Goal: Task Accomplishment & Management: Manage account settings

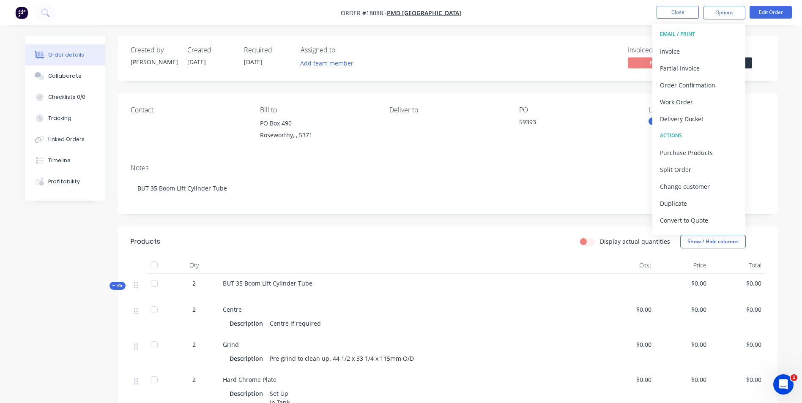
click at [531, 48] on div "Invoiced No Status Submitted" at bounding box center [574, 58] width 379 height 25
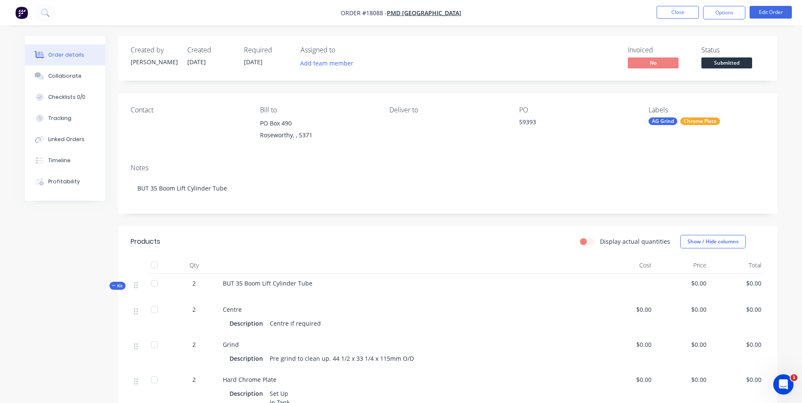
click at [19, 13] on img "button" at bounding box center [21, 12] width 13 height 13
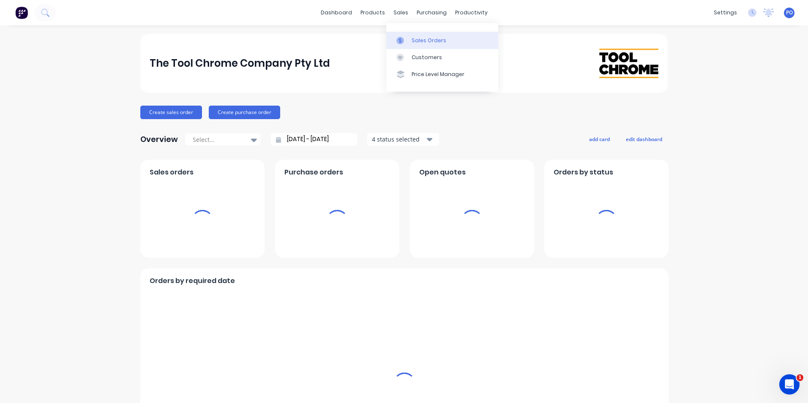
click at [412, 37] on div "Sales Orders" at bounding box center [429, 41] width 35 height 8
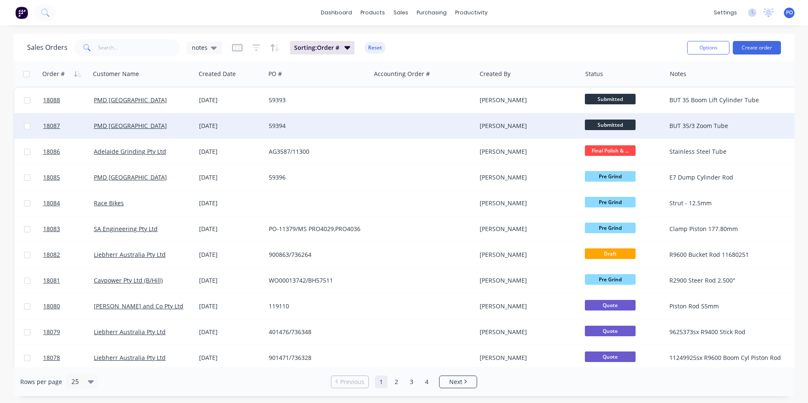
click at [299, 126] on div "59394" at bounding box center [316, 126] width 94 height 8
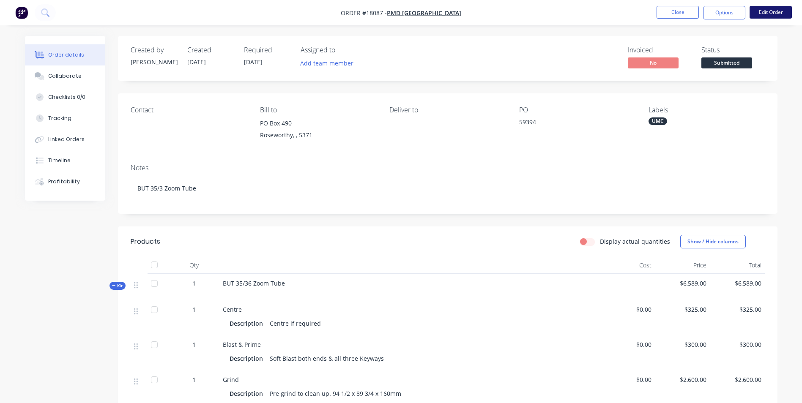
click at [772, 13] on button "Edit Order" at bounding box center [770, 12] width 42 height 13
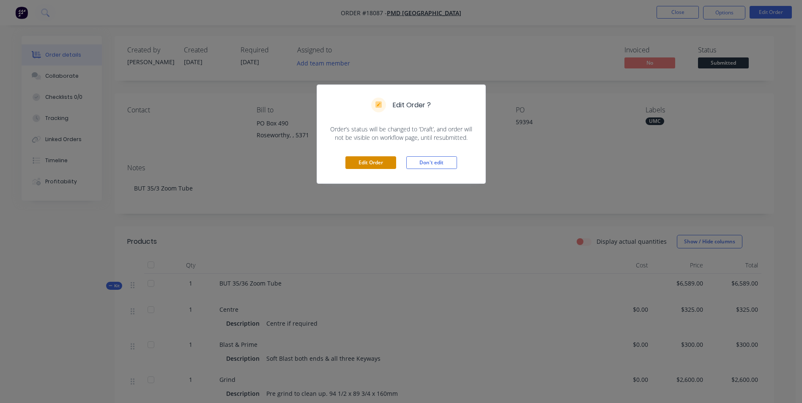
click at [376, 158] on button "Edit Order" at bounding box center [370, 162] width 51 height 13
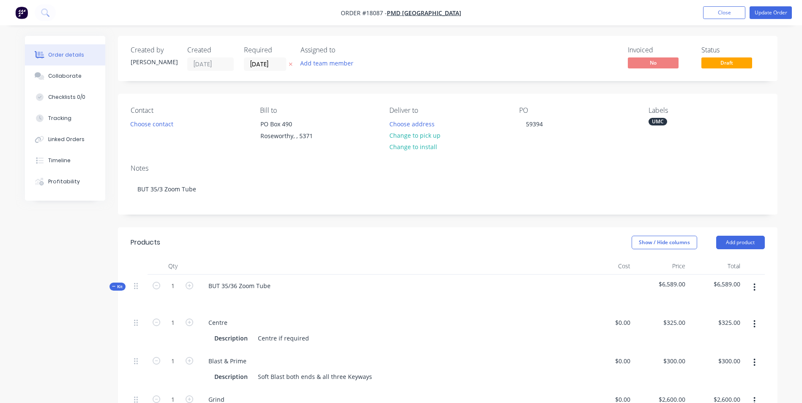
click at [683, 284] on span "$6,589.00" at bounding box center [661, 284] width 48 height 9
click at [675, 321] on input "325" at bounding box center [675, 322] width 26 height 12
type input "$0.00"
click at [680, 358] on input "300" at bounding box center [681, 361] width 14 height 12
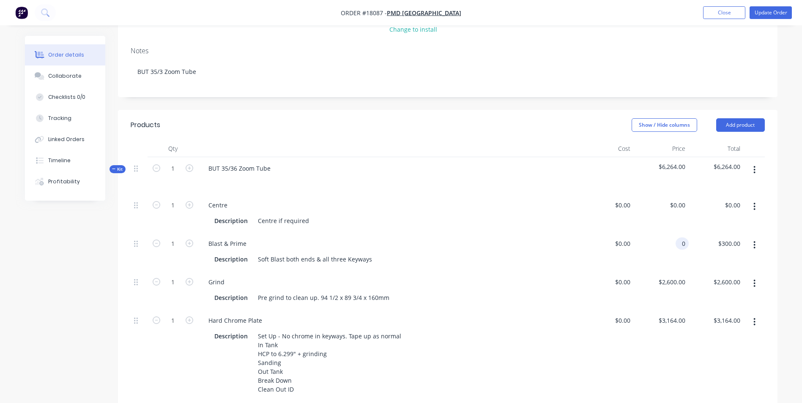
scroll to position [127, 0]
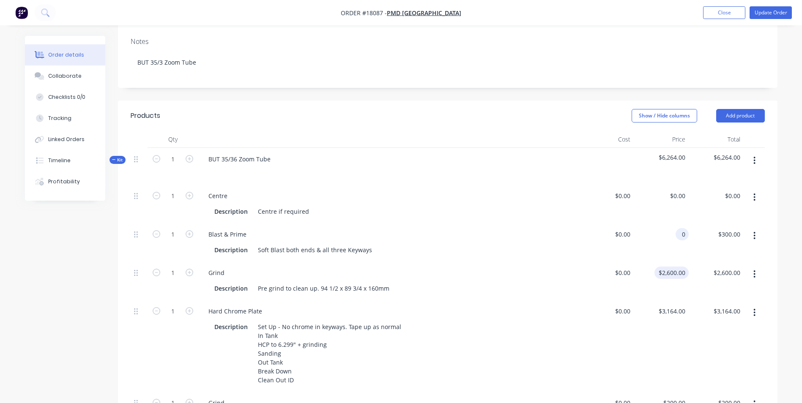
type input "$0.00"
click at [678, 270] on input "2600" at bounding box center [680, 273] width 18 height 12
type input "$0.00"
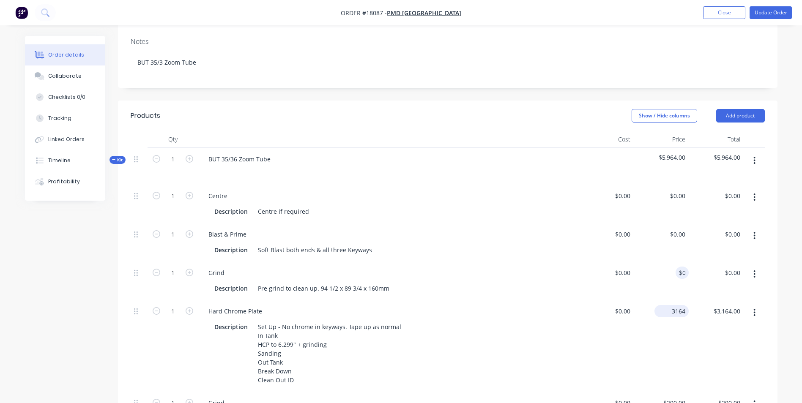
click at [672, 311] on input "3164" at bounding box center [672, 311] width 31 height 12
click at [258, 161] on div "BUT 35/36 Zoom Tube" at bounding box center [240, 159] width 76 height 12
type input "$0.00"
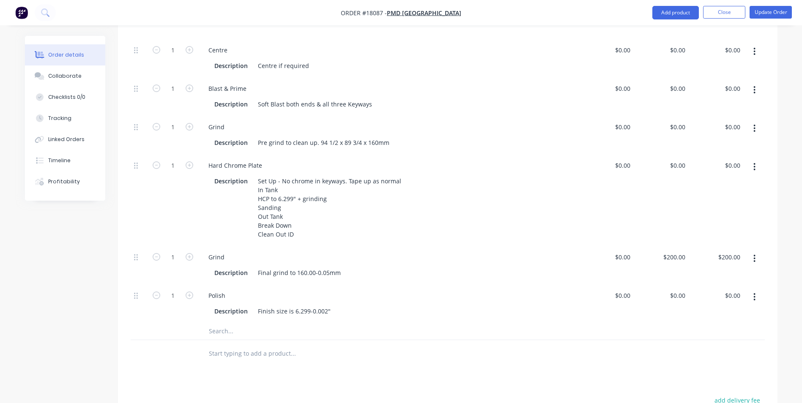
scroll to position [338, 0]
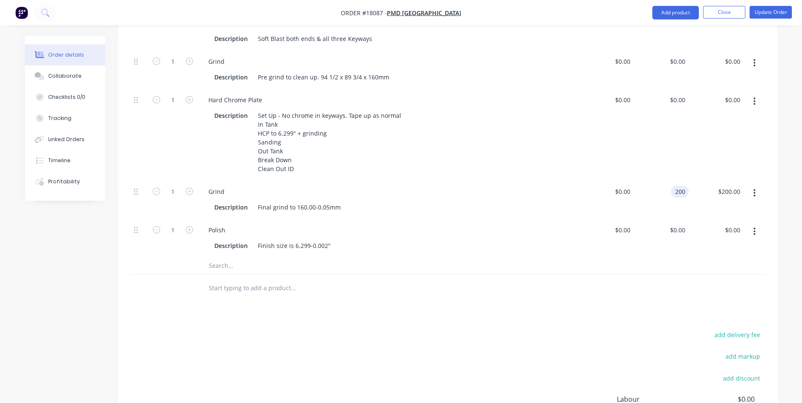
click at [682, 193] on input "200" at bounding box center [681, 191] width 14 height 12
type input "$0.00"
click at [417, 235] on div "Polish" at bounding box center [389, 230] width 374 height 12
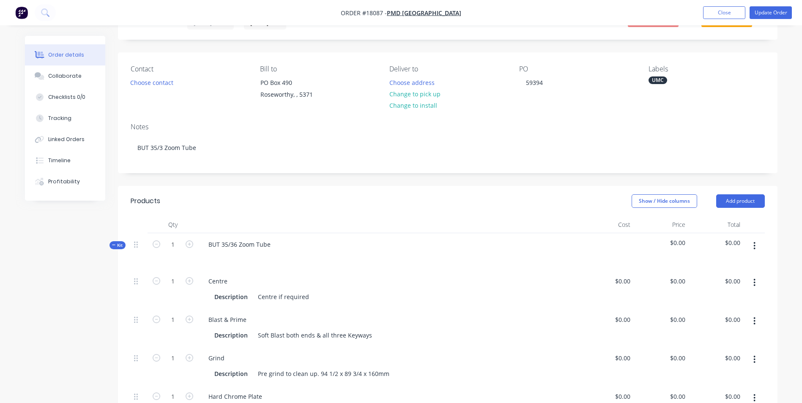
scroll to position [0, 0]
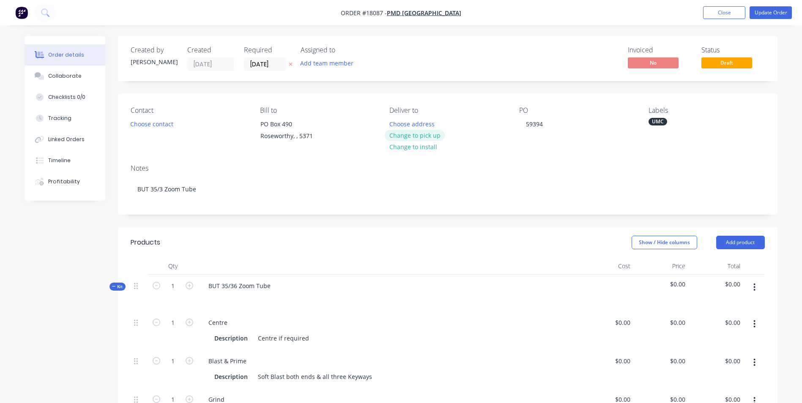
click at [416, 136] on button "Change to pick up" at bounding box center [414, 135] width 60 height 11
click at [766, 15] on button "Update Order" at bounding box center [770, 12] width 42 height 13
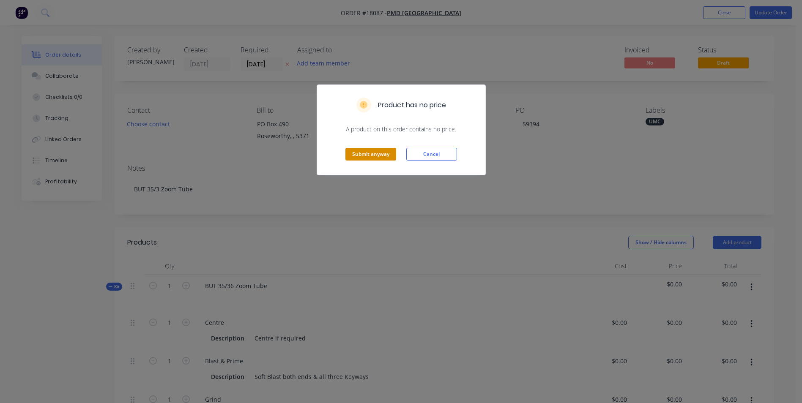
click at [376, 151] on button "Submit anyway" at bounding box center [370, 154] width 51 height 13
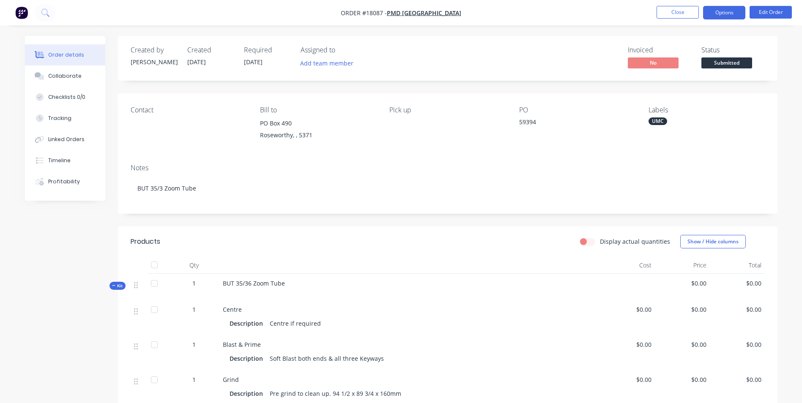
click at [722, 12] on button "Options" at bounding box center [724, 13] width 42 height 14
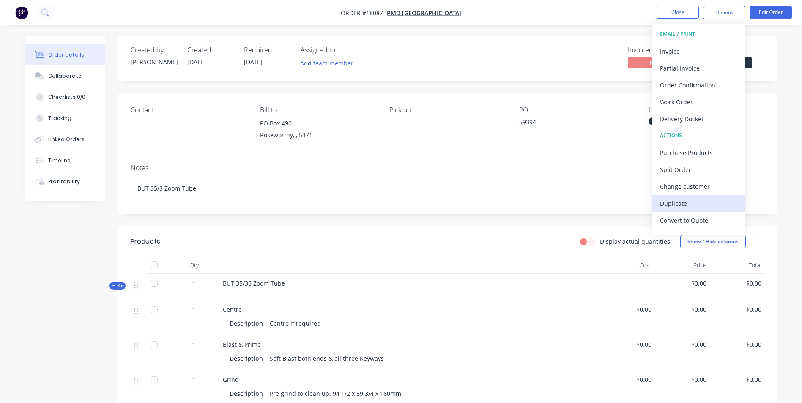
click at [689, 200] on div "Duplicate" at bounding box center [699, 203] width 78 height 12
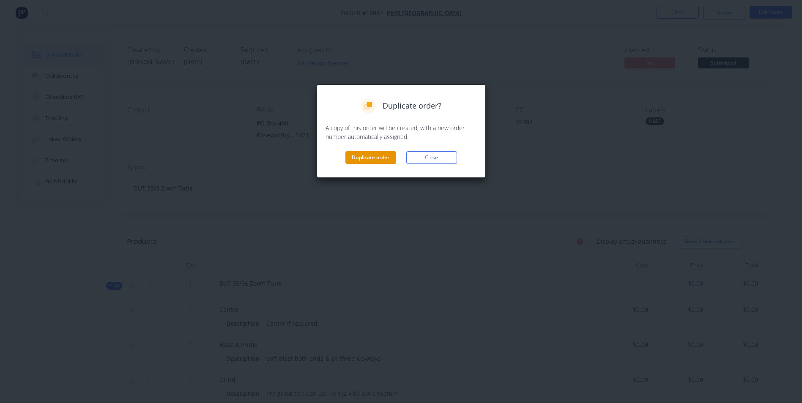
click at [372, 158] on button "Duplicate order" at bounding box center [370, 157] width 51 height 13
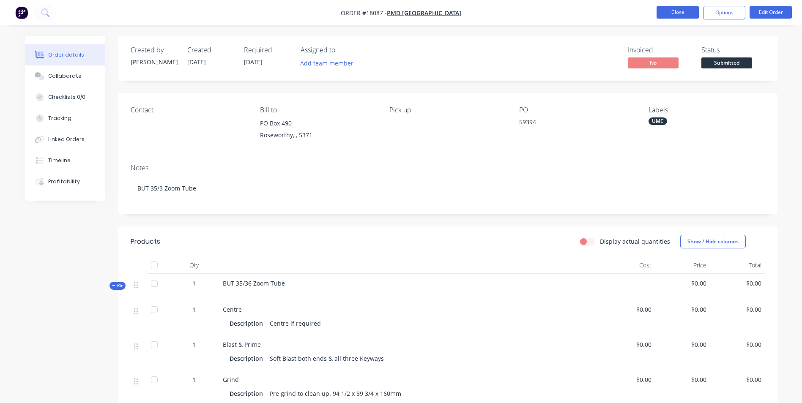
click at [680, 15] on button "Close" at bounding box center [677, 12] width 42 height 13
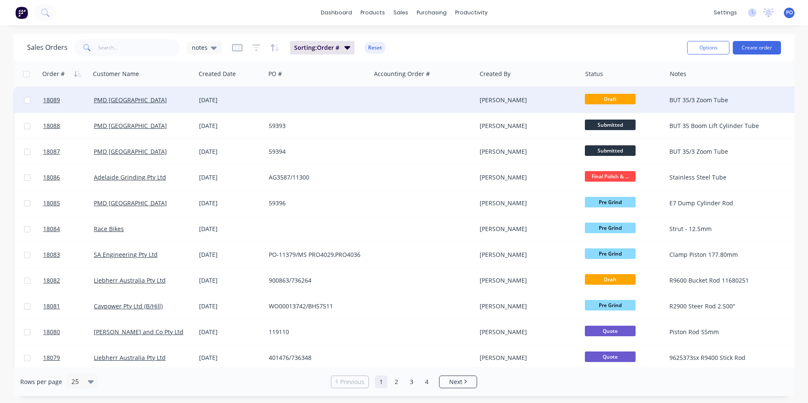
click at [249, 105] on div "02 Sep 2025" at bounding box center [231, 99] width 70 height 25
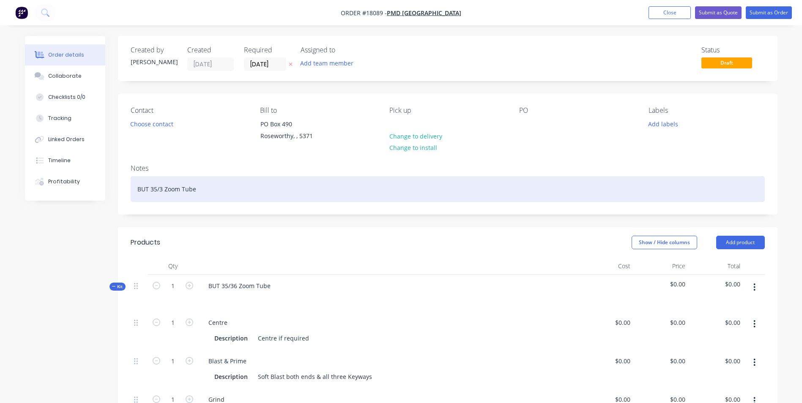
click at [199, 190] on div "BUT 35/3 Zoom Tube" at bounding box center [448, 189] width 634 height 26
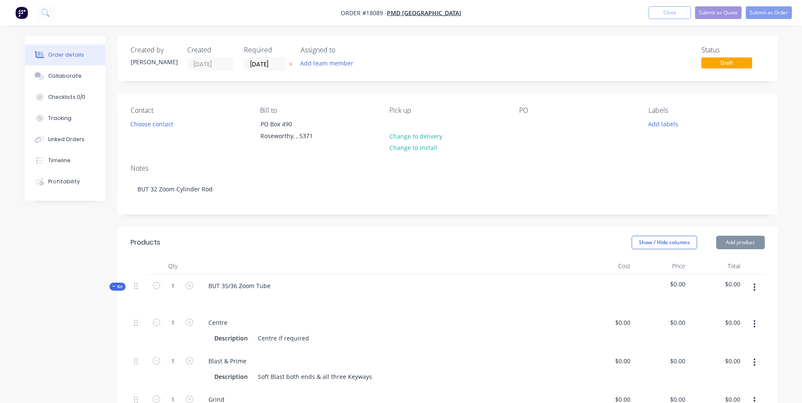
click at [283, 280] on div "BUT 35/36 Zoom Tube" at bounding box center [388, 293] width 380 height 37
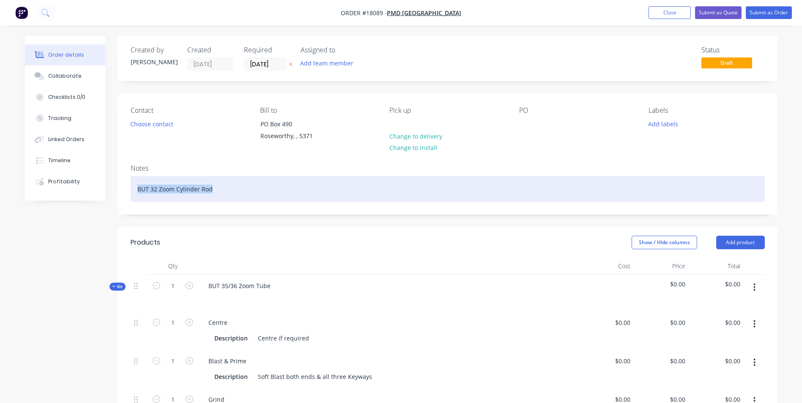
drag, startPoint x: 213, startPoint y: 189, endPoint x: 136, endPoint y: 186, distance: 77.0
click at [136, 186] on div "BUT 32 Zoom Cylinder Rod" at bounding box center [448, 189] width 634 height 26
copy div "BUT 32 Zoom Cylinder Rod"
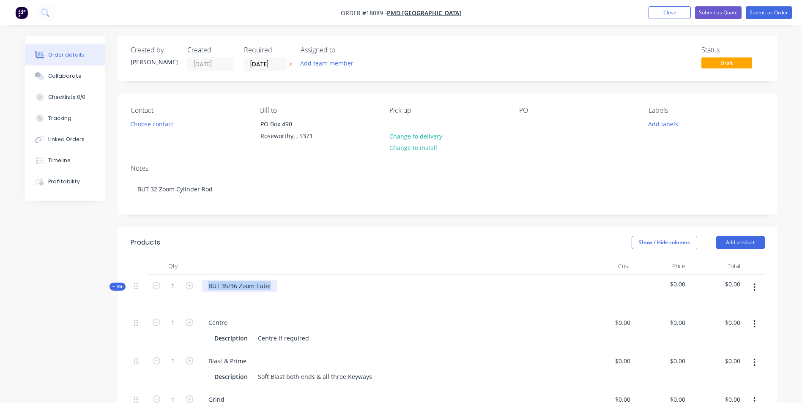
drag, startPoint x: 273, startPoint y: 287, endPoint x: 205, endPoint y: 286, distance: 67.6
click at [205, 286] on div "BUT 35/36 Zoom Tube" at bounding box center [240, 286] width 76 height 12
paste div
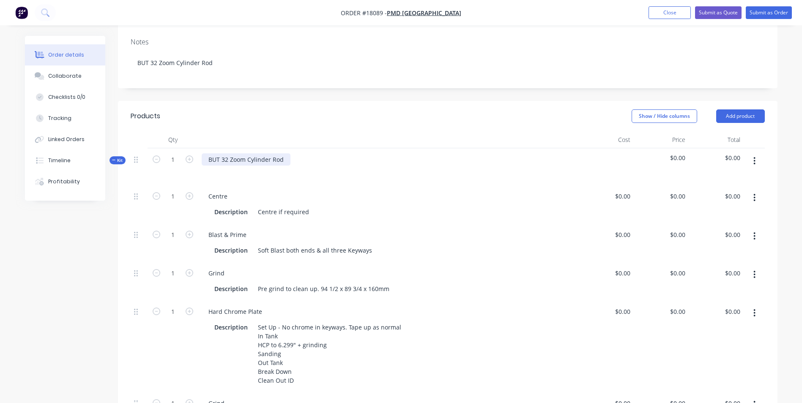
scroll to position [127, 0]
click at [753, 237] on icon "button" at bounding box center [754, 235] width 2 height 9
click at [693, 291] on div "Delete" at bounding box center [724, 292] width 65 height 12
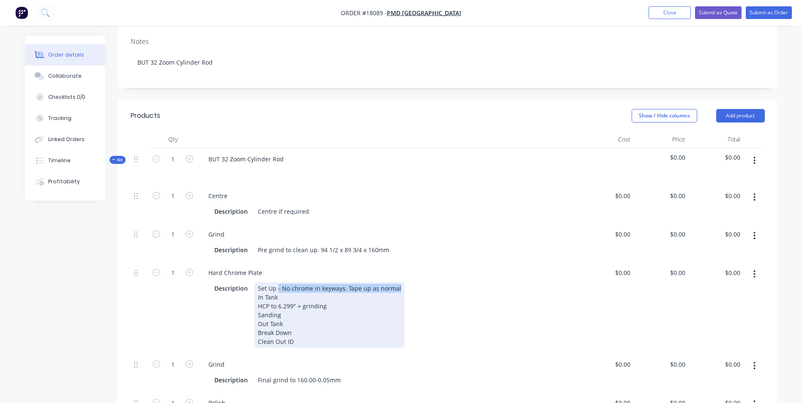
drag, startPoint x: 398, startPoint y: 288, endPoint x: 277, endPoint y: 289, distance: 120.8
click at [277, 289] on div "Set Up - No chrome in keyways. Tape up as normal In Tank HCP to 6.299" + grindi…" at bounding box center [329, 314] width 150 height 65
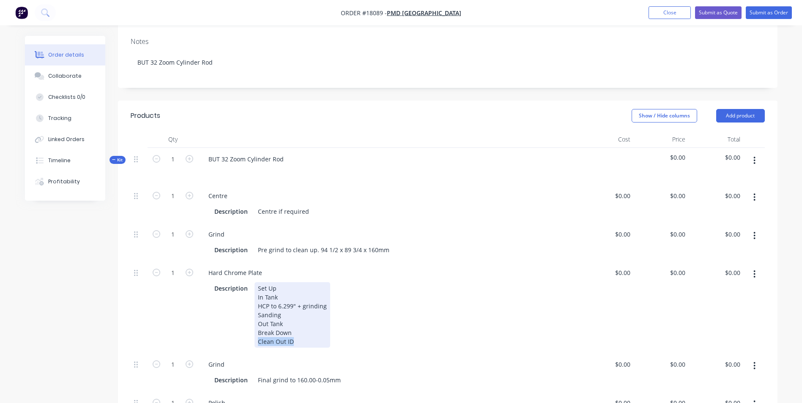
drag, startPoint x: 292, startPoint y: 340, endPoint x: 222, endPoint y: 327, distance: 71.7
click at [242, 344] on div "Description Set Up In Tank HCP to 6.299" + grinding Sanding Out Tank Break Down…" at bounding box center [387, 314] width 352 height 65
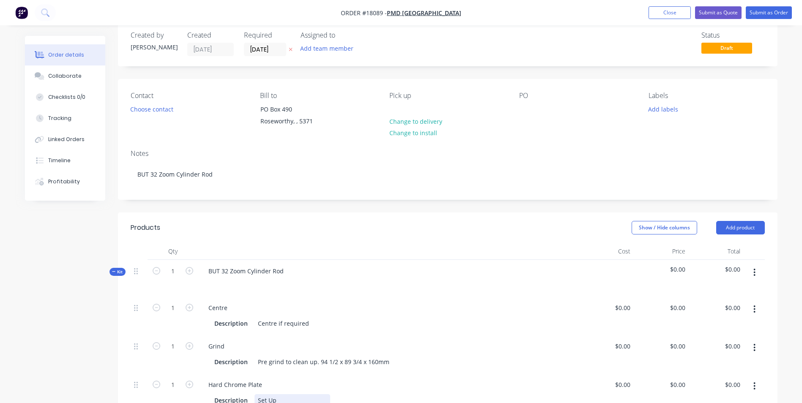
scroll to position [0, 0]
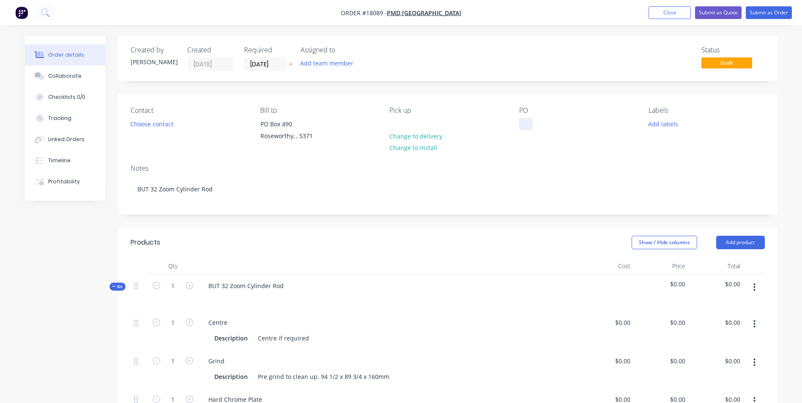
click at [524, 123] on div at bounding box center [526, 124] width 14 height 12
click at [662, 123] on button "Add labels" at bounding box center [662, 123] width 39 height 11
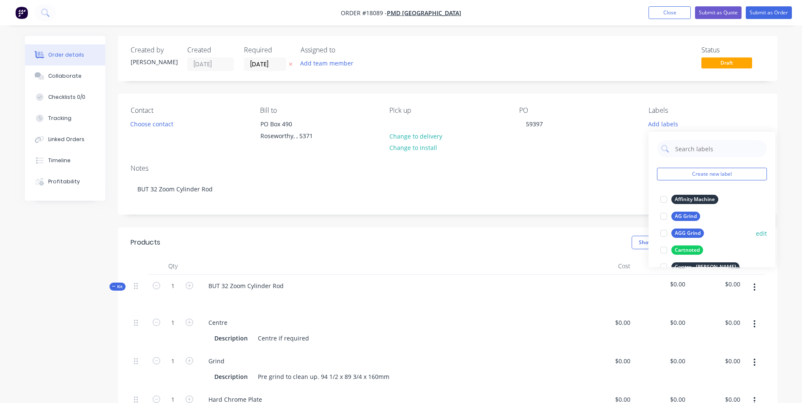
click at [665, 232] on div at bounding box center [663, 233] width 17 height 17
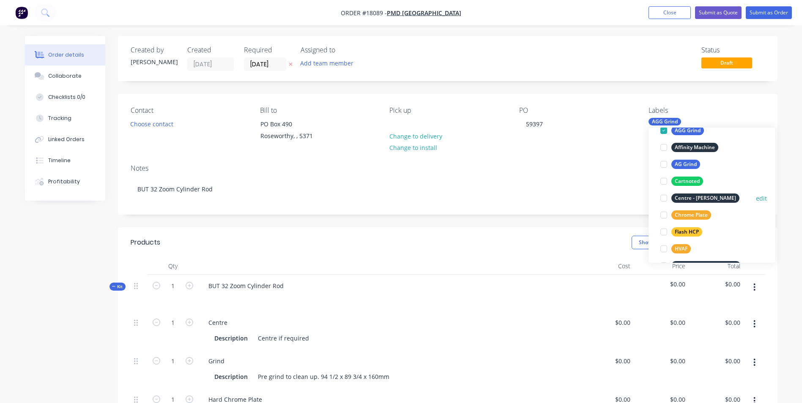
scroll to position [85, 0]
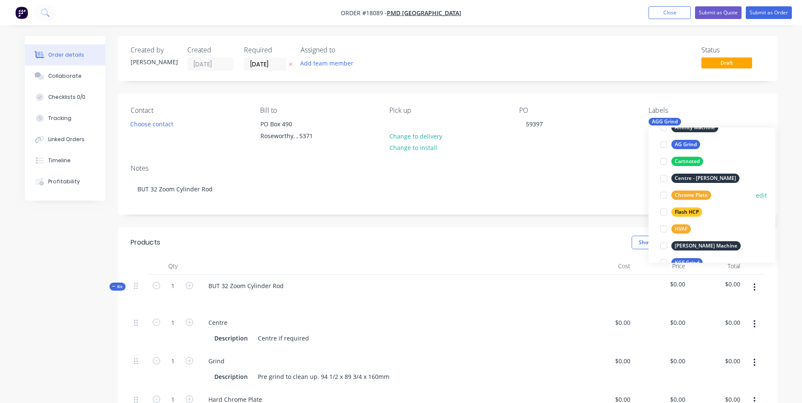
click at [668, 197] on div at bounding box center [663, 195] width 17 height 17
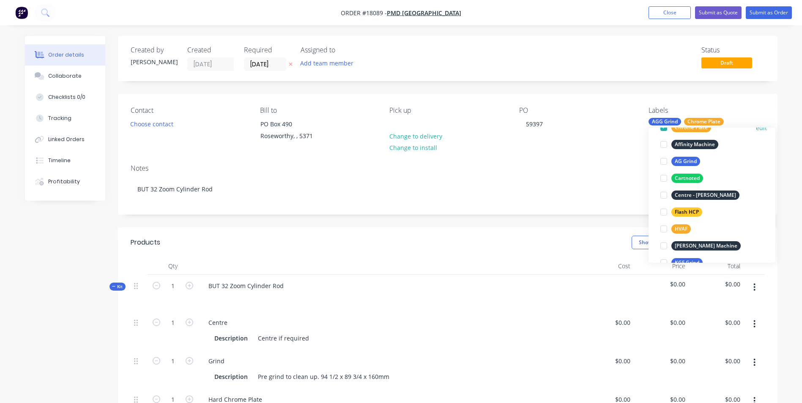
scroll to position [17, 0]
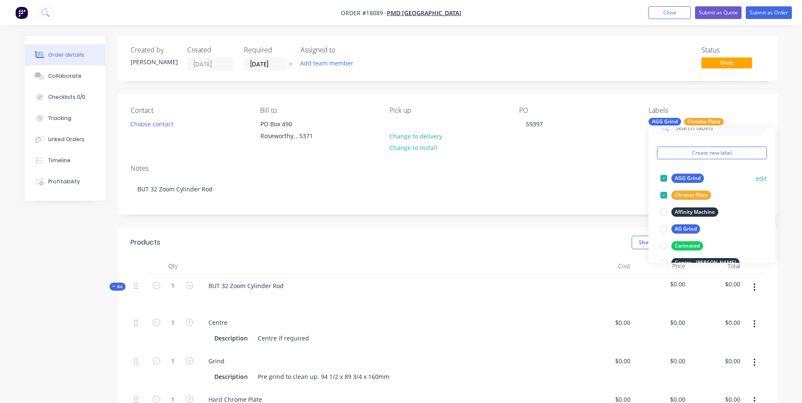
click at [664, 181] on div at bounding box center [663, 178] width 17 height 17
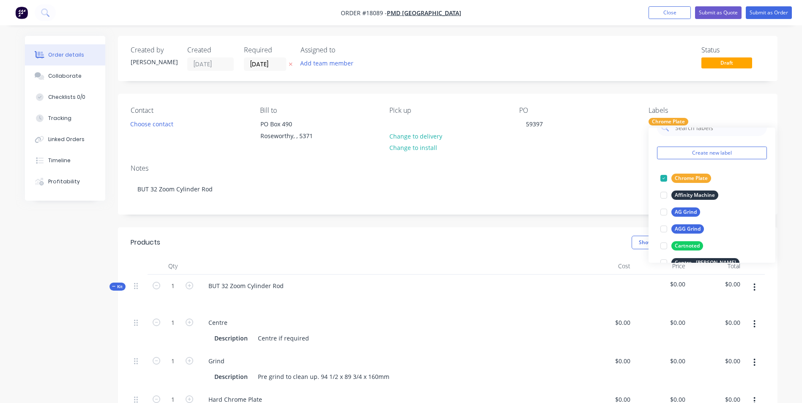
scroll to position [0, 0]
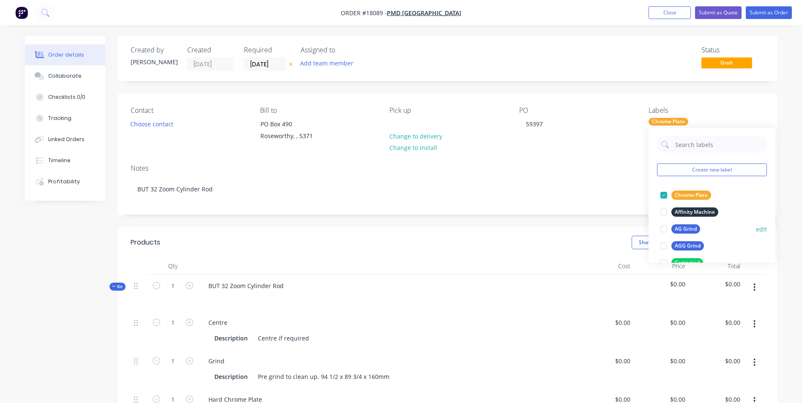
click at [665, 230] on div at bounding box center [663, 229] width 17 height 17
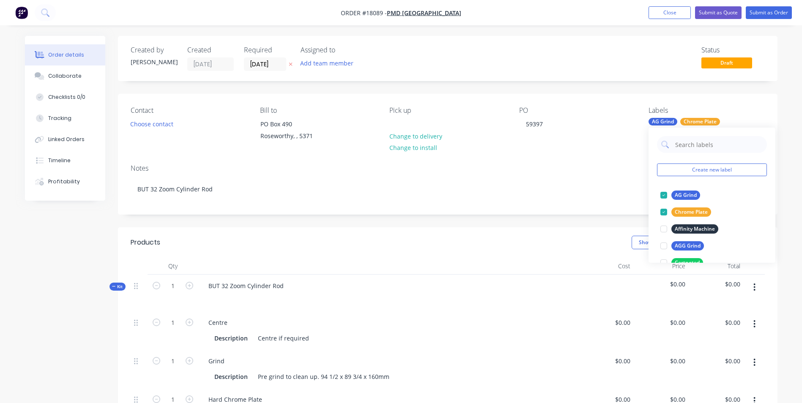
click at [580, 168] on div "Notes" at bounding box center [448, 168] width 634 height 8
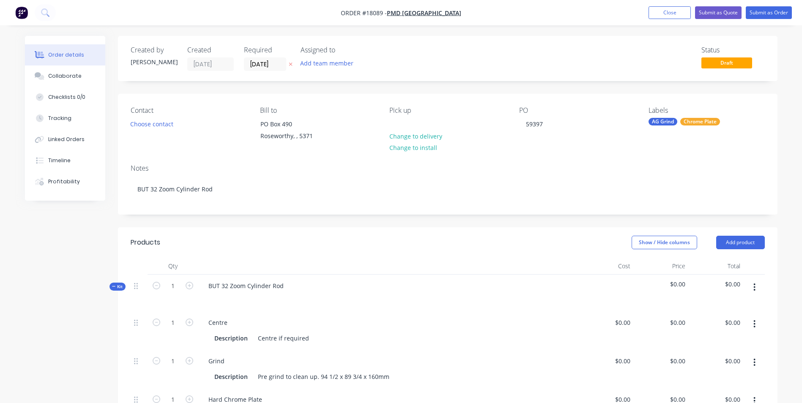
click at [669, 121] on div "AG Grind" at bounding box center [662, 122] width 29 height 8
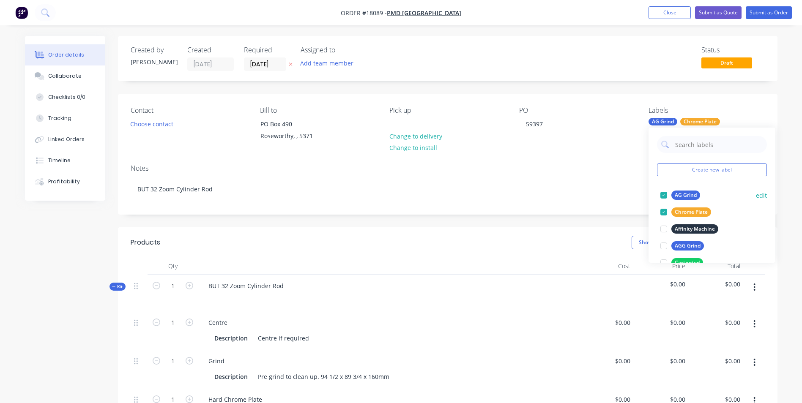
click at [663, 196] on div at bounding box center [663, 195] width 17 height 17
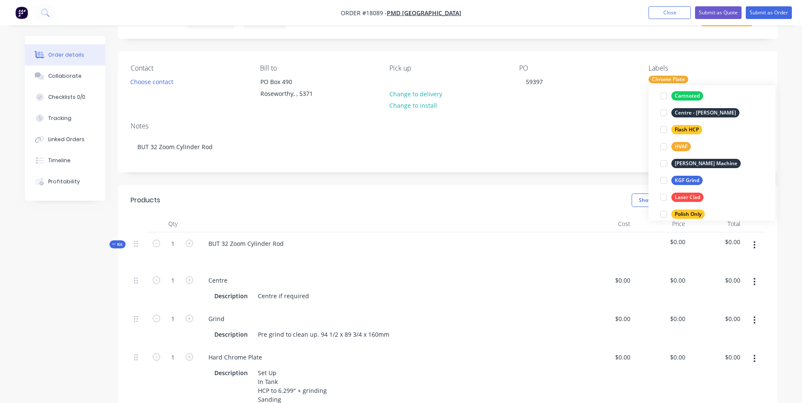
scroll to position [110, 0]
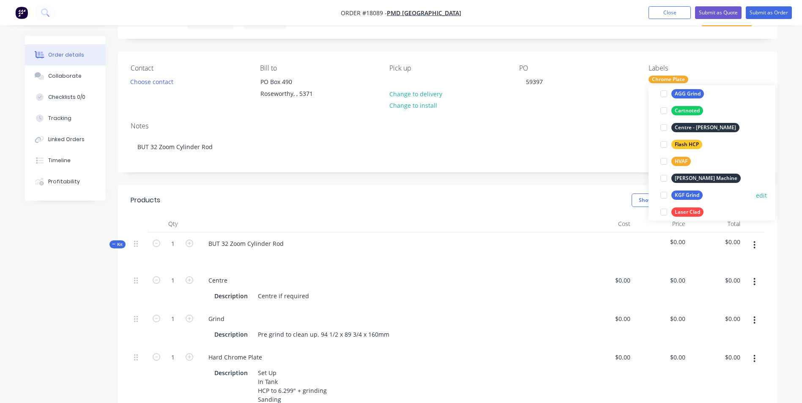
click at [665, 194] on div at bounding box center [663, 195] width 17 height 17
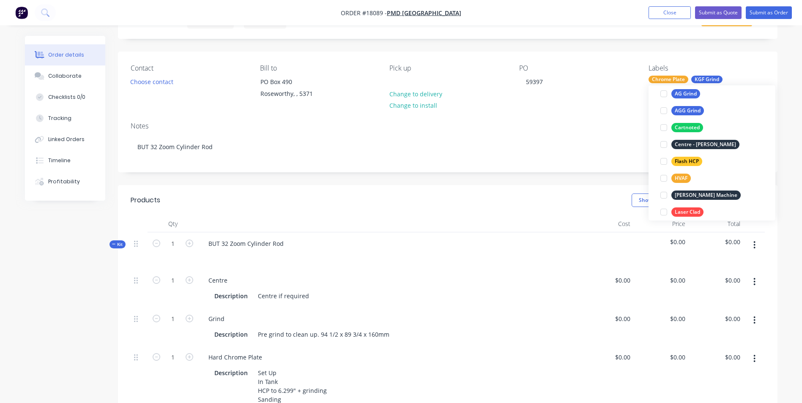
scroll to position [0, 0]
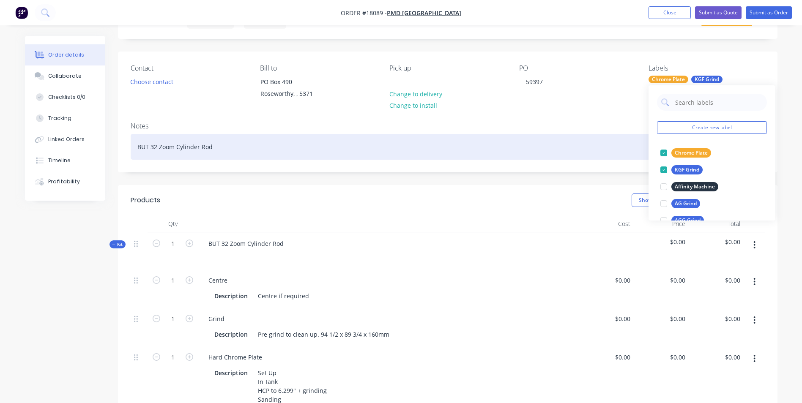
click at [254, 145] on div "BUT 32 Zoom Cylinder Rod" at bounding box center [448, 147] width 634 height 26
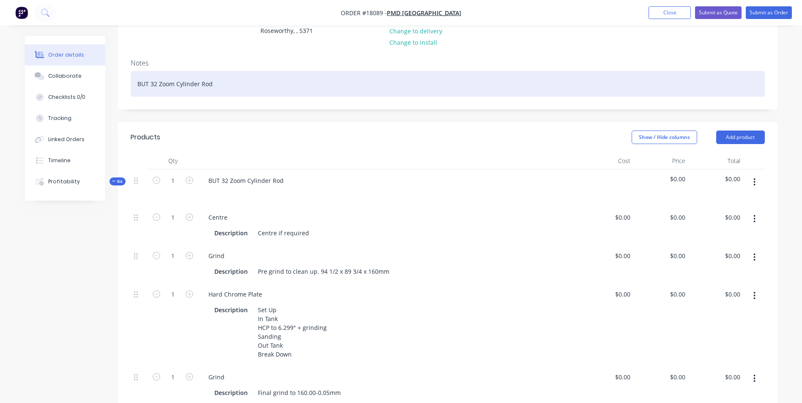
scroll to position [127, 0]
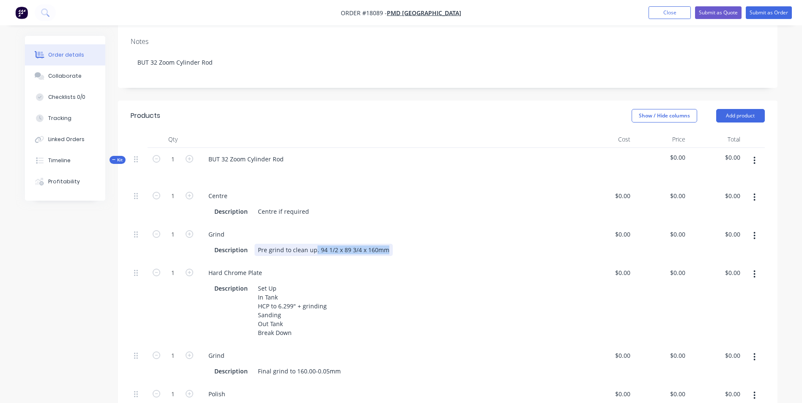
drag, startPoint x: 385, startPoint y: 250, endPoint x: 314, endPoint y: 251, distance: 71.0
click at [314, 251] on div "Pre grind to clean up. 94 1/2 x 89 3/4 x 160mm" at bounding box center [323, 250] width 138 height 12
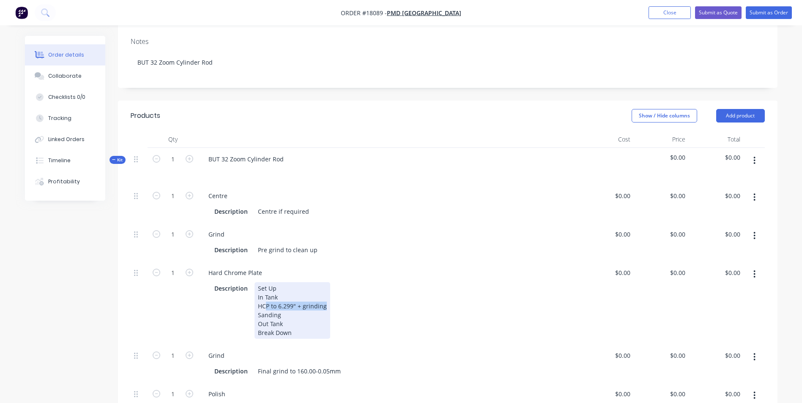
drag, startPoint x: 323, startPoint y: 308, endPoint x: 264, endPoint y: 306, distance: 59.2
click at [264, 307] on div "Set Up In Tank HCP to 6.299" + grinding Sanding Out Tank Break Down" at bounding box center [292, 310] width 76 height 57
click at [295, 306] on div "Set Up In Tank HCP to 6.299" + grinding Sanding Out Tank Break Down" at bounding box center [292, 310] width 76 height 57
drag, startPoint x: 295, startPoint y: 306, endPoint x: 258, endPoint y: 305, distance: 37.2
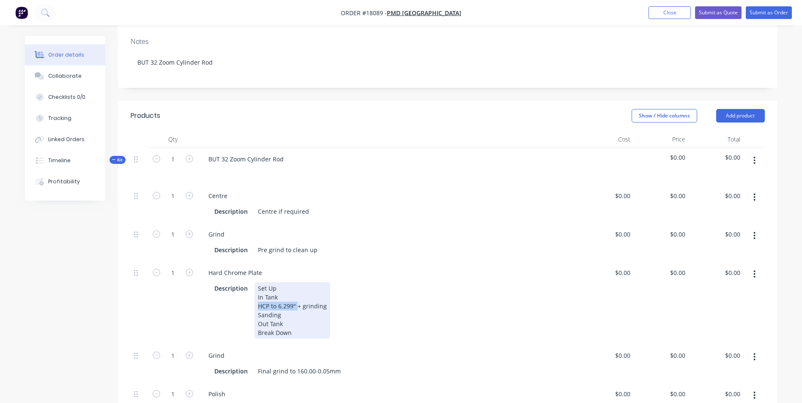
click at [258, 305] on div "Set Up In Tank HCP to 6.299" + grinding Sanding Out Tank Break Down" at bounding box center [292, 310] width 76 height 57
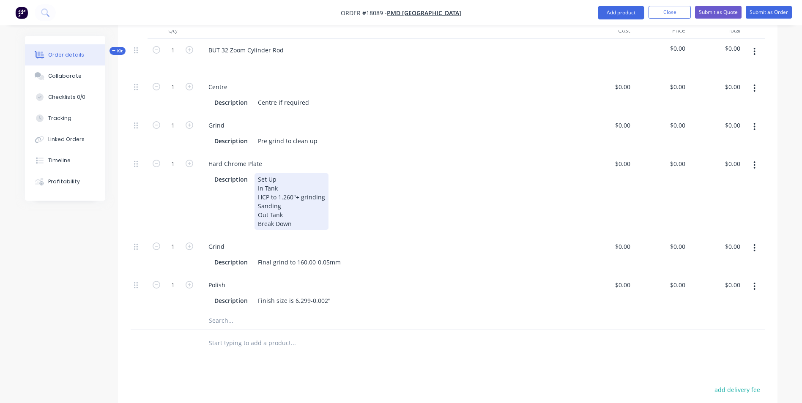
scroll to position [254, 0]
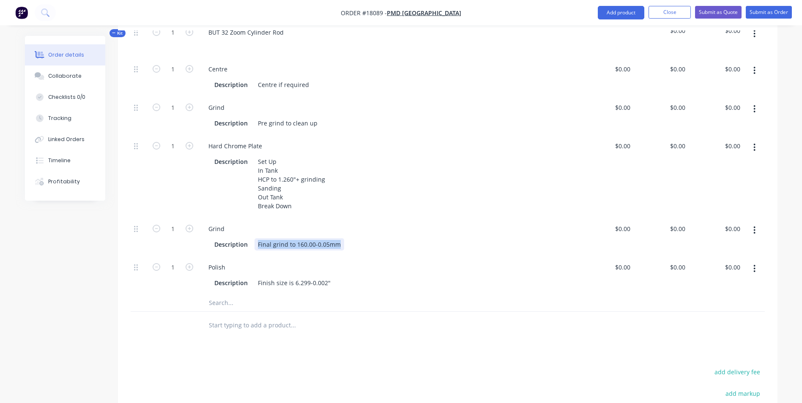
drag, startPoint x: 338, startPoint y: 254, endPoint x: 254, endPoint y: 253, distance: 84.1
click at [254, 251] on div "Final grind to 160.00-0.05mm" at bounding box center [299, 244] width 90 height 12
paste div
drag, startPoint x: 328, startPoint y: 292, endPoint x: 251, endPoint y: 287, distance: 76.6
click at [251, 287] on div "Description Finish size is 6.299-0.002"" at bounding box center [387, 283] width 352 height 12
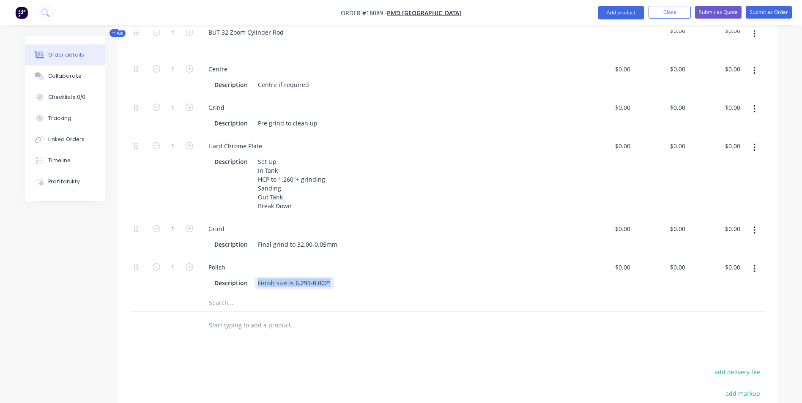
paste div
click at [310, 333] on input "text" at bounding box center [292, 325] width 169 height 17
drag, startPoint x: 330, startPoint y: 292, endPoint x: 252, endPoint y: 291, distance: 78.2
click at [253, 289] on div "Description Finish size is 1.9685-0.002"" at bounding box center [387, 283] width 352 height 12
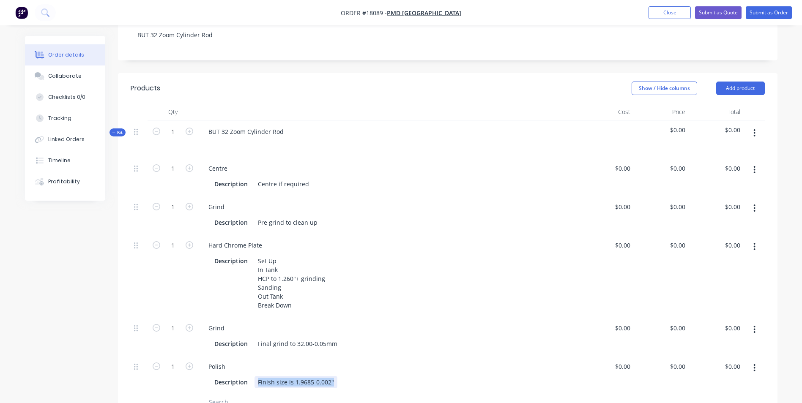
scroll to position [169, 0]
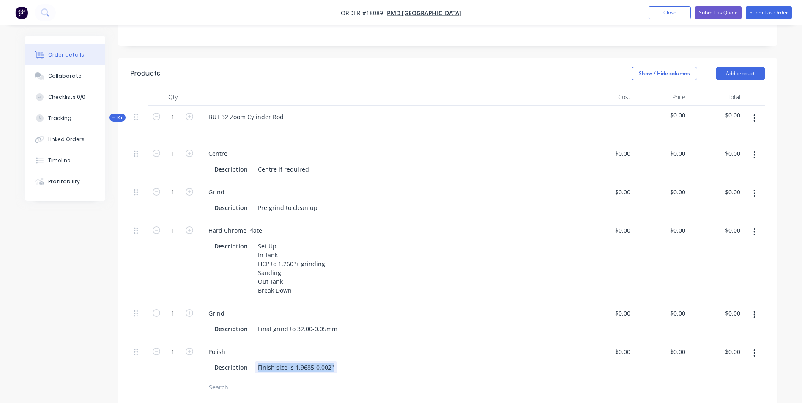
click at [311, 374] on div "Finish size is 1.9685-0.002"" at bounding box center [295, 367] width 83 height 12
click at [257, 396] on input "text" at bounding box center [292, 387] width 169 height 17
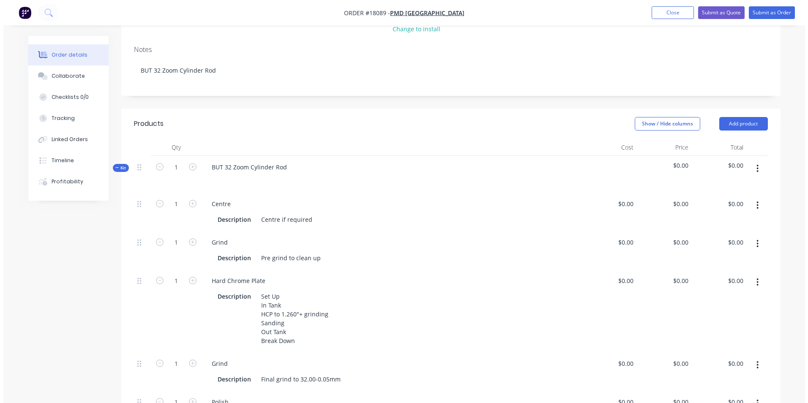
scroll to position [0, 0]
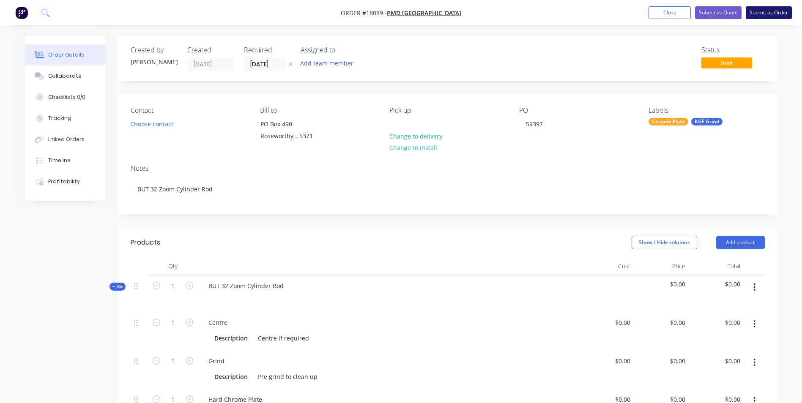
click at [770, 10] on button "Submit as Order" at bounding box center [768, 12] width 46 height 13
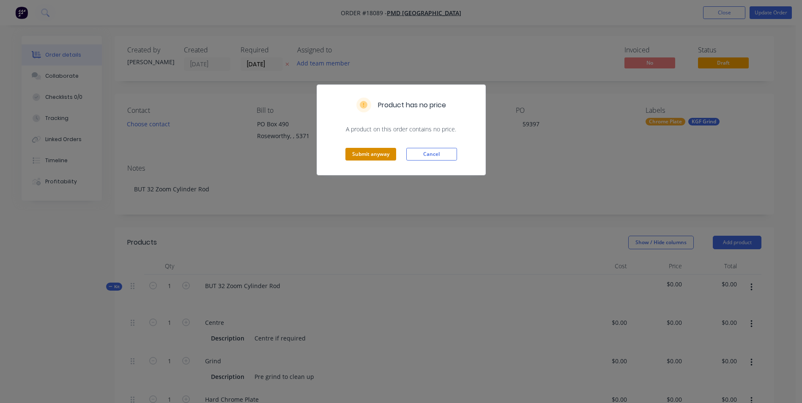
click at [383, 153] on button "Submit anyway" at bounding box center [370, 154] width 51 height 13
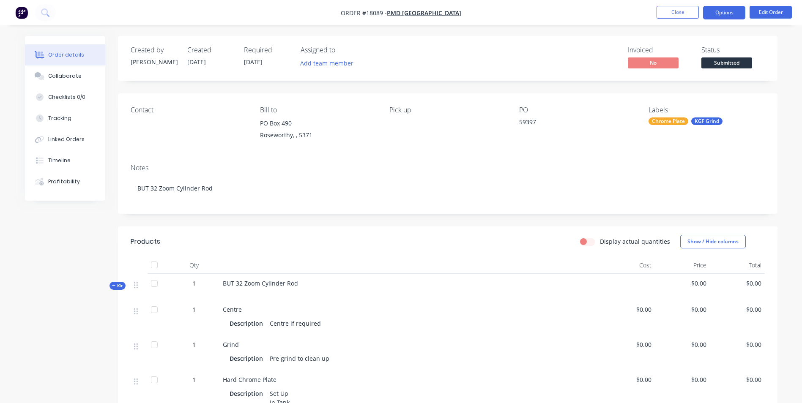
click at [728, 15] on button "Options" at bounding box center [724, 13] width 42 height 14
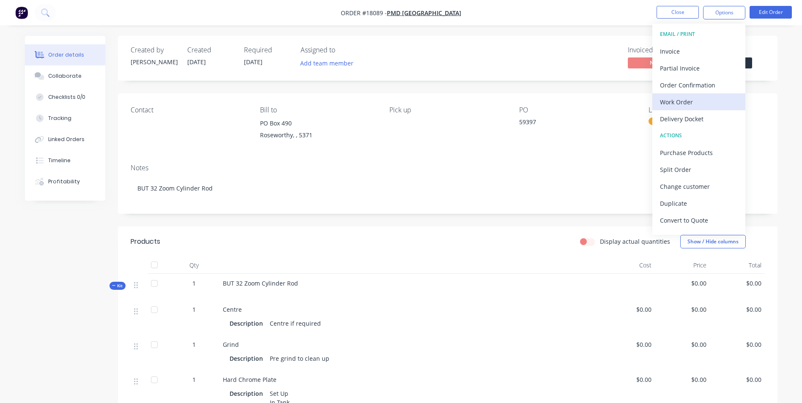
click at [679, 101] on div "Work Order" at bounding box center [699, 102] width 78 height 12
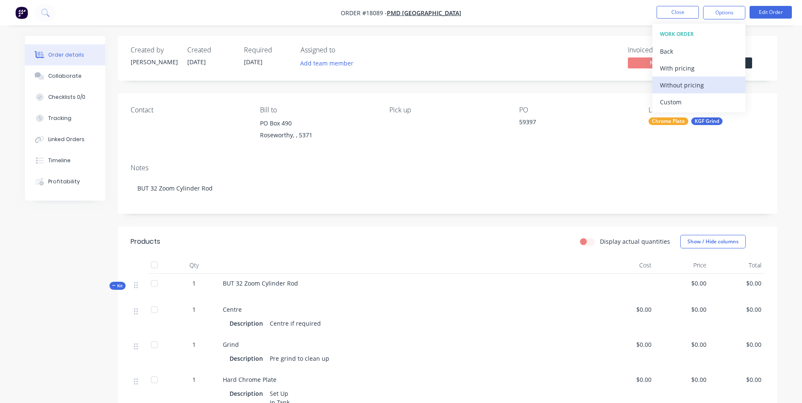
click at [687, 85] on div "Without pricing" at bounding box center [699, 85] width 78 height 12
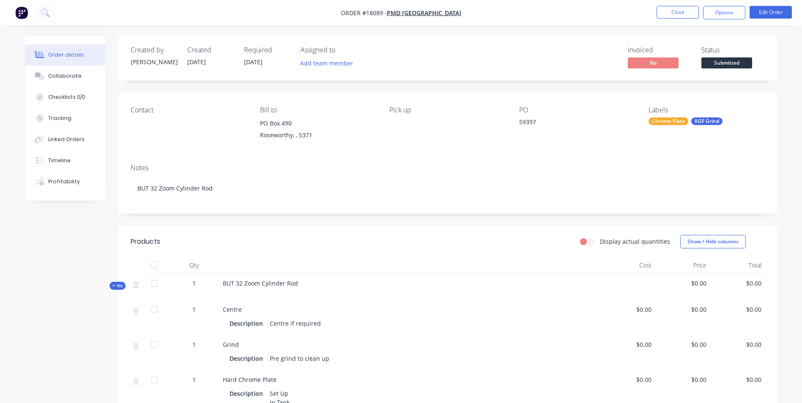
click at [262, 58] on span "[DATE]" at bounding box center [253, 62] width 19 height 8
click at [262, 61] on span "[DATE]" at bounding box center [253, 62] width 19 height 8
click at [258, 60] on span "[DATE]" at bounding box center [253, 62] width 19 height 8
click at [769, 16] on button "Edit Order" at bounding box center [770, 12] width 42 height 13
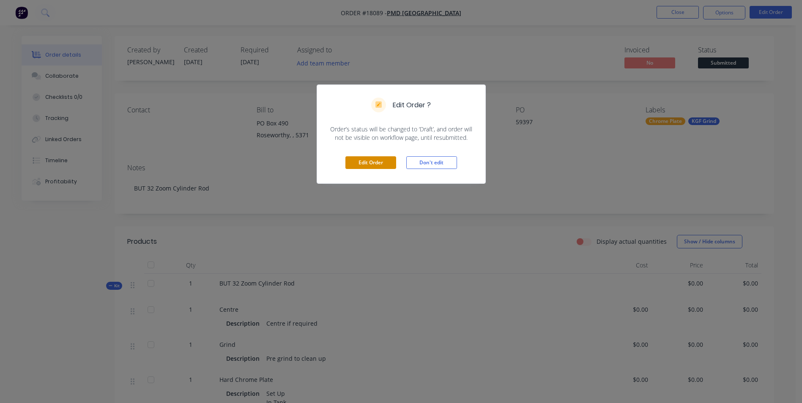
click at [364, 161] on button "Edit Order" at bounding box center [370, 162] width 51 height 13
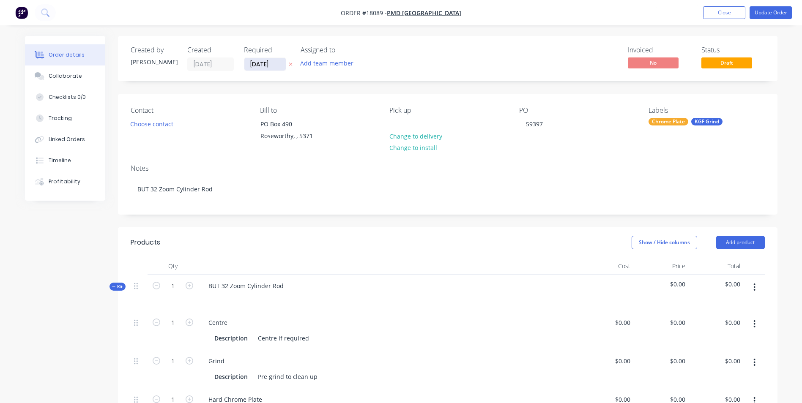
click at [264, 60] on input "[DATE]" at bounding box center [264, 64] width 41 height 13
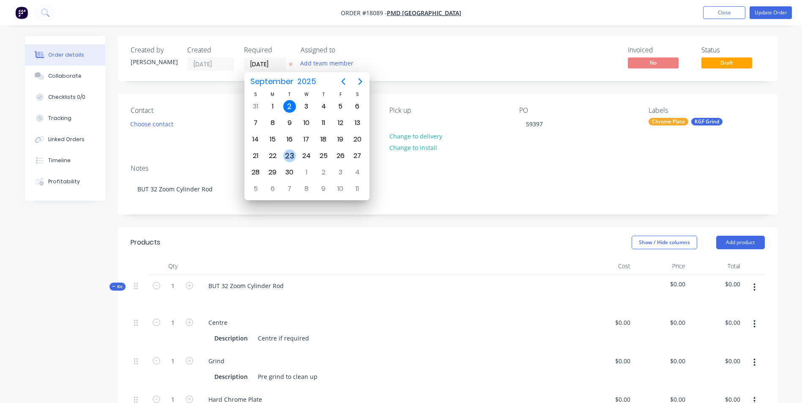
click at [292, 161] on div "23" at bounding box center [289, 156] width 13 height 13
type input "23/09/25"
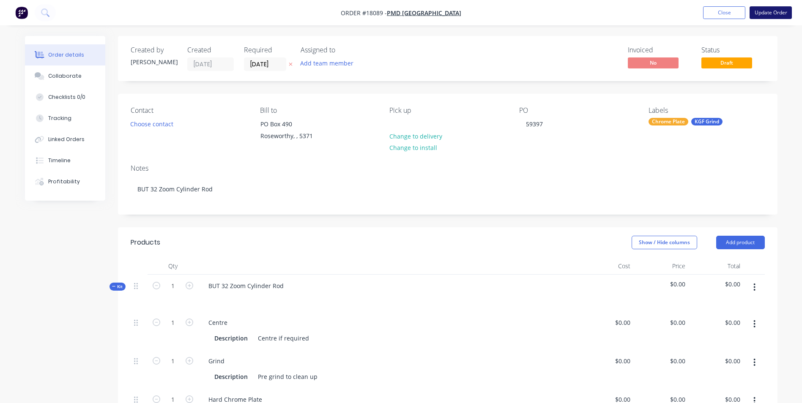
click at [771, 15] on button "Update Order" at bounding box center [770, 12] width 42 height 13
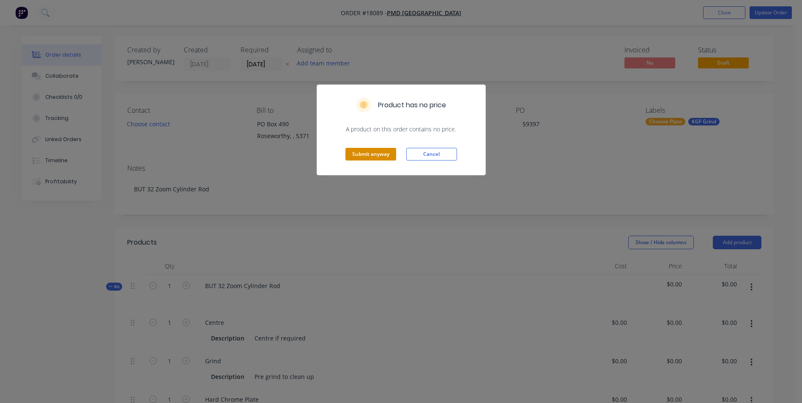
click at [373, 151] on button "Submit anyway" at bounding box center [370, 154] width 51 height 13
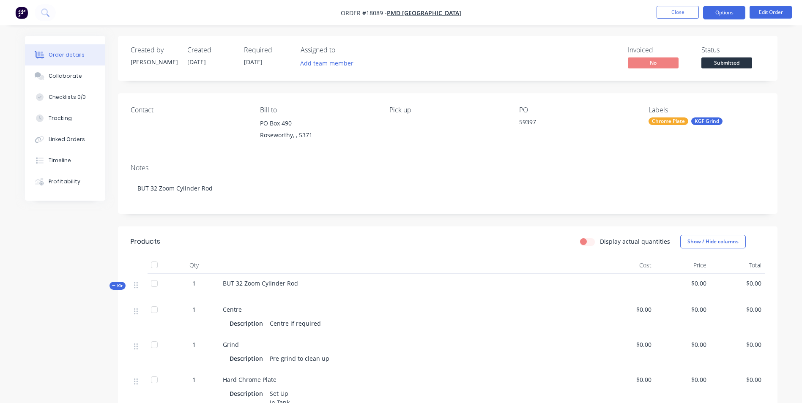
click at [719, 13] on button "Options" at bounding box center [724, 13] width 42 height 14
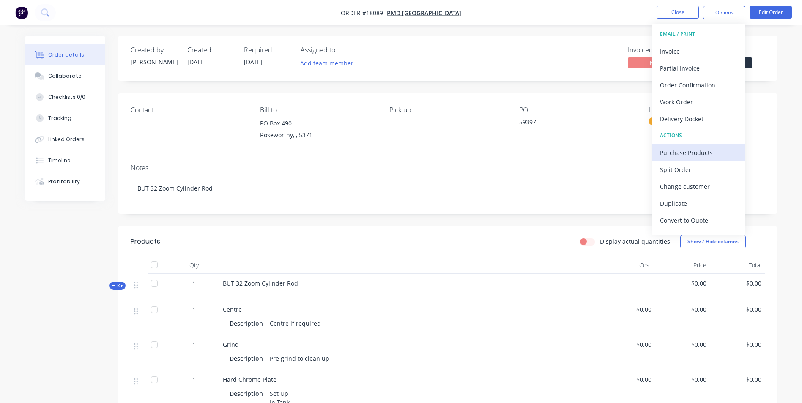
click at [683, 154] on div "Purchase Products" at bounding box center [699, 153] width 78 height 12
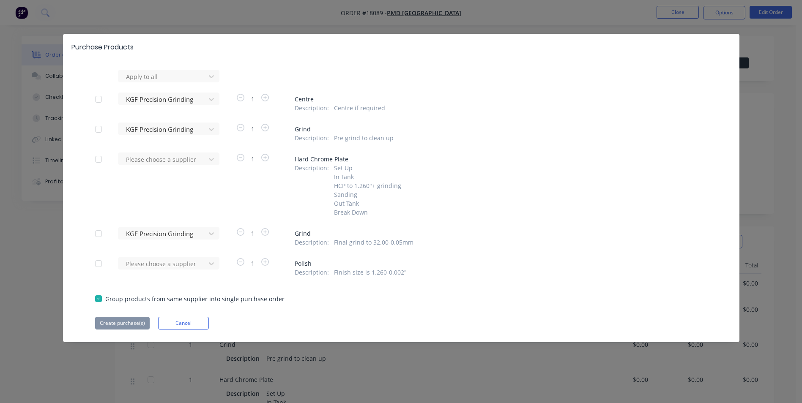
click at [100, 101] on div at bounding box center [98, 99] width 17 height 17
click at [98, 129] on div at bounding box center [98, 129] width 17 height 17
click at [96, 242] on div at bounding box center [98, 233] width 17 height 17
click at [130, 330] on button "Create purchase(s)" at bounding box center [122, 323] width 55 height 13
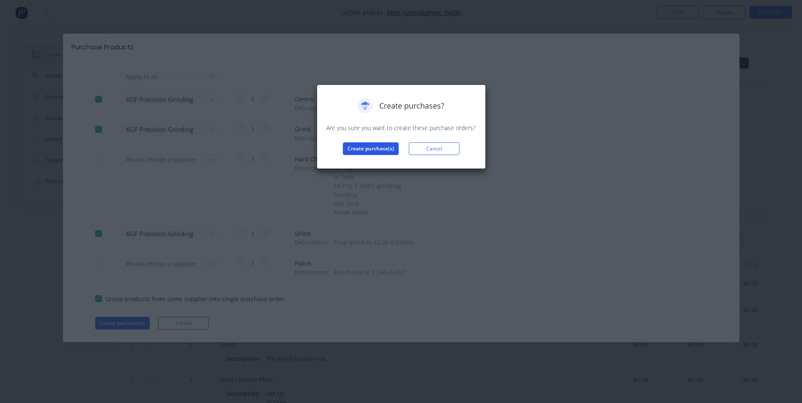
click at [365, 147] on button "Create purchase(s)" at bounding box center [371, 148] width 56 height 13
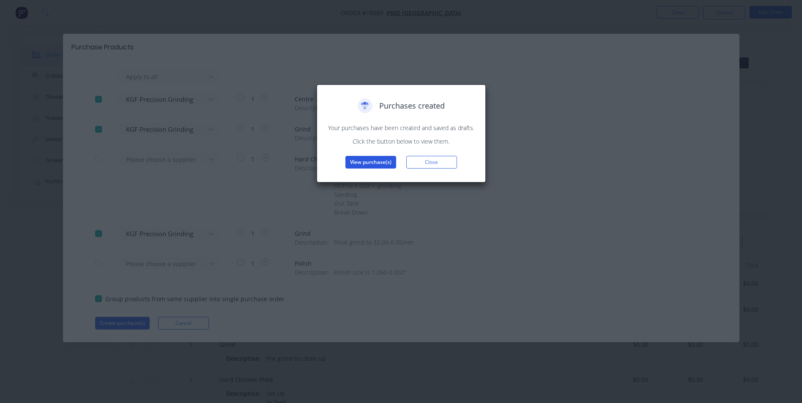
click at [378, 161] on button "View purchase(s)" at bounding box center [370, 162] width 51 height 13
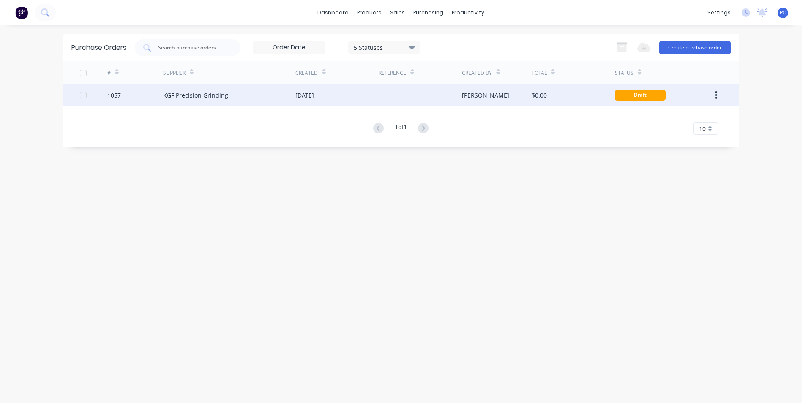
click at [365, 94] on div "02 Sep 2025" at bounding box center [336, 95] width 83 height 21
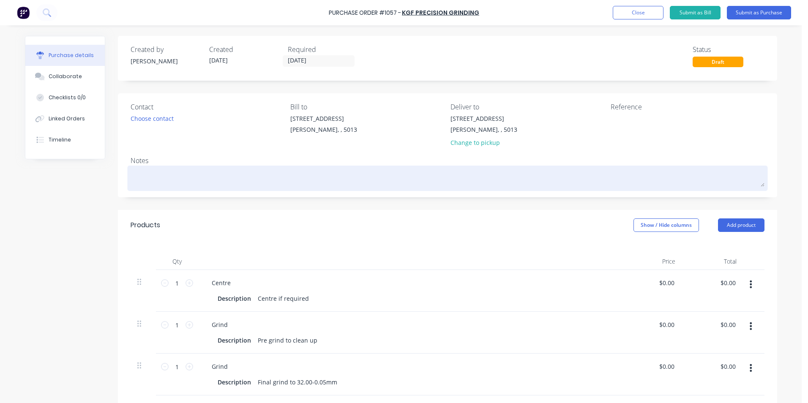
click at [143, 176] on textarea at bounding box center [448, 177] width 634 height 19
type textarea "x"
type textarea "T"
type textarea "x"
type textarea "TC"
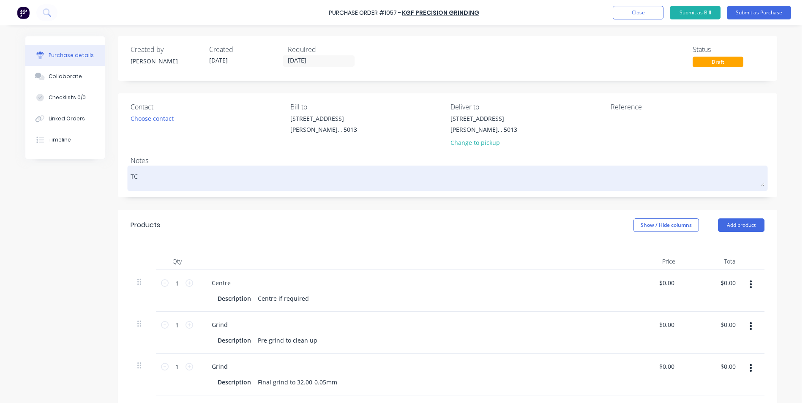
type textarea "x"
type textarea "TC1"
type textarea "x"
type textarea "TC18"
type textarea "x"
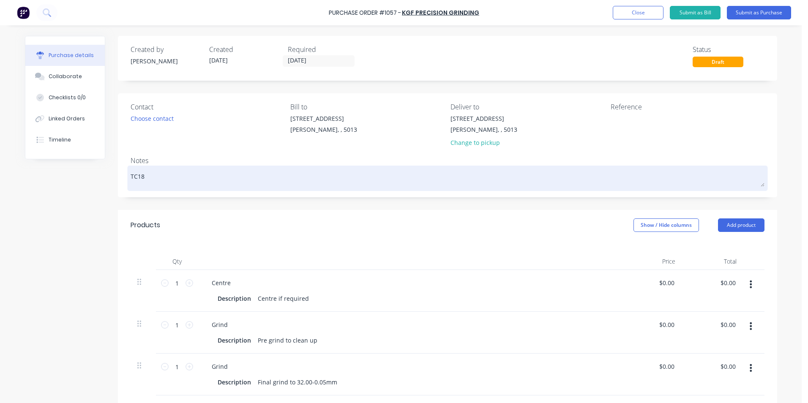
type textarea "TC180"
type textarea "x"
type textarea "TC1808"
type textarea "x"
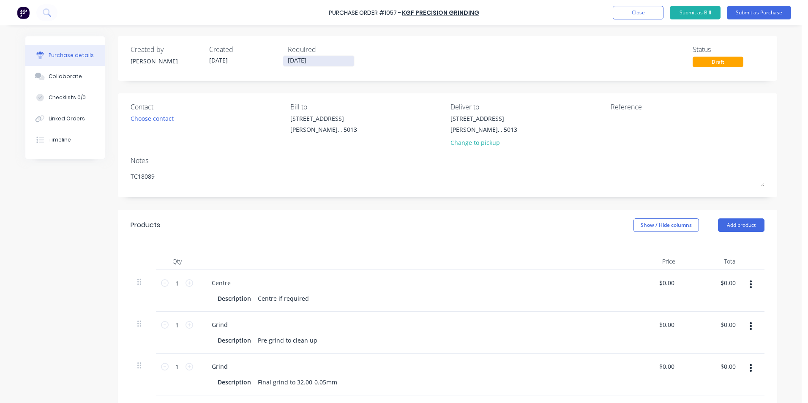
type textarea "TC18089"
type textarea "x"
type textarea "TC18089"
click at [316, 59] on input "[DATE]" at bounding box center [318, 61] width 71 height 11
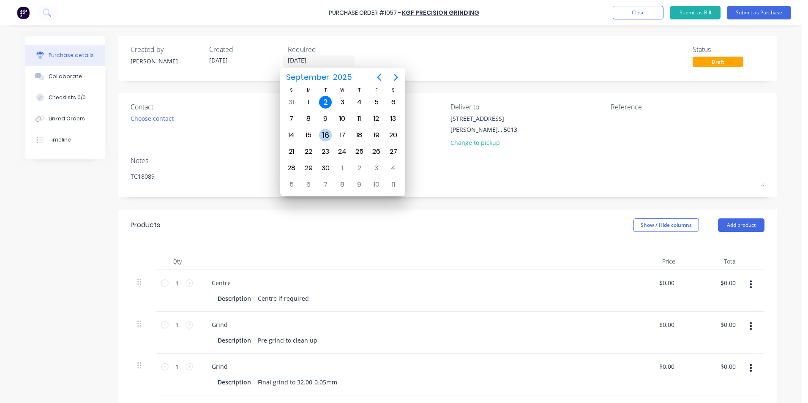
click at [326, 134] on div "16" at bounding box center [325, 135] width 13 height 13
type textarea "x"
type input "16/09/25"
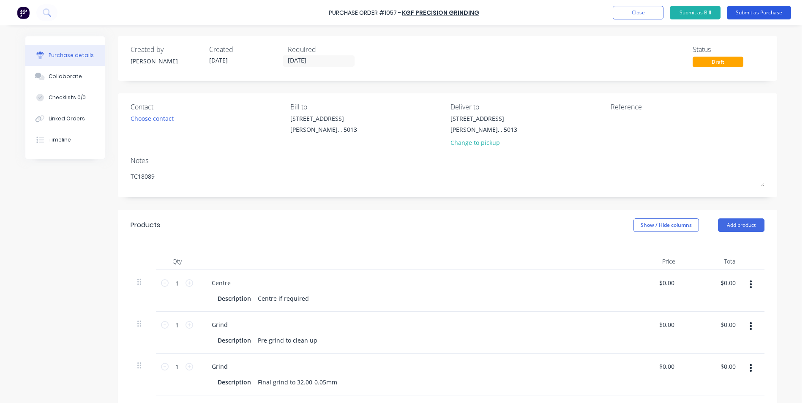
click at [752, 11] on button "Submit as Purchase" at bounding box center [759, 13] width 64 height 14
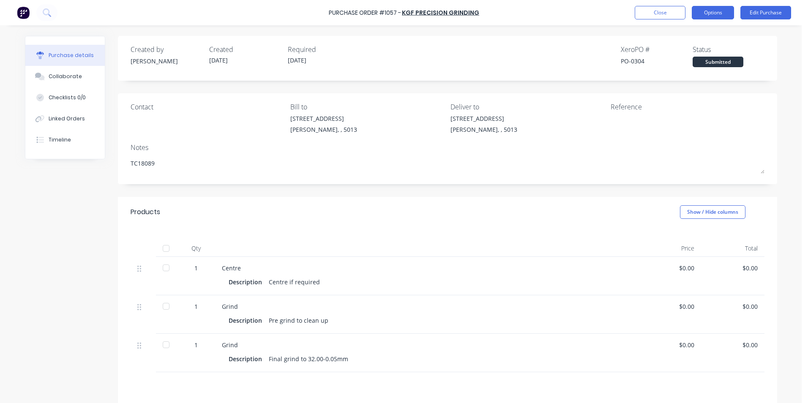
click at [722, 11] on button "Options" at bounding box center [713, 13] width 42 height 14
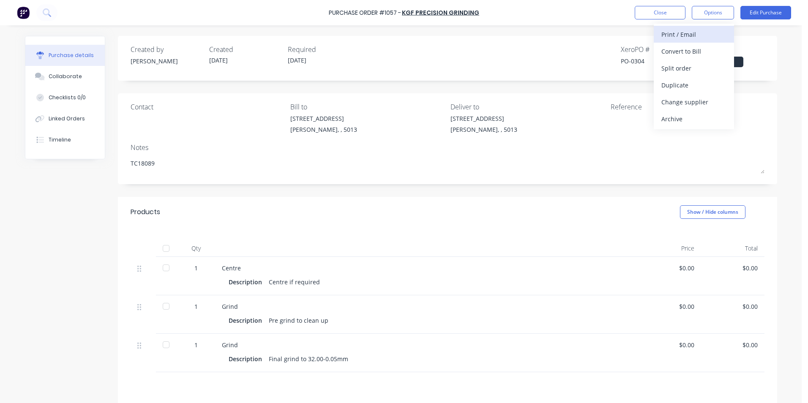
click at [693, 36] on div "Print / Email" at bounding box center [693, 34] width 65 height 12
click at [684, 72] on div "Without pricing" at bounding box center [693, 68] width 65 height 12
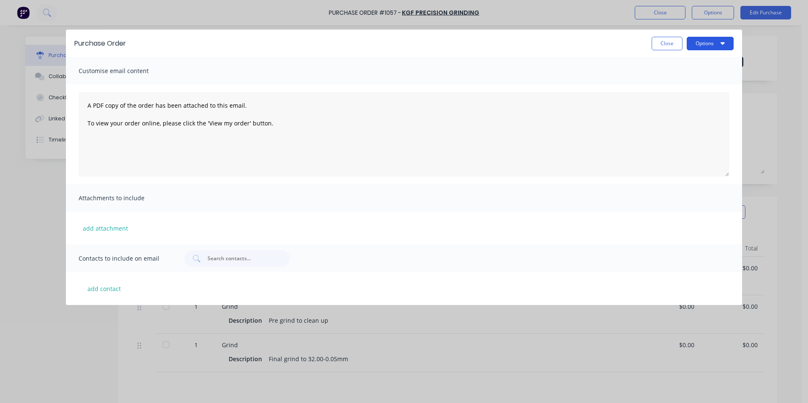
click at [712, 49] on button "Options" at bounding box center [710, 44] width 47 height 14
click at [673, 65] on div "Print" at bounding box center [693, 65] width 65 height 12
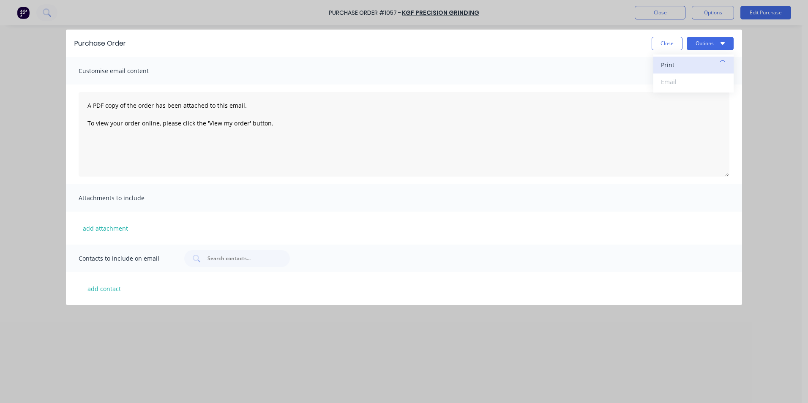
type textarea "x"
